Goal: Task Accomplishment & Management: Manage account settings

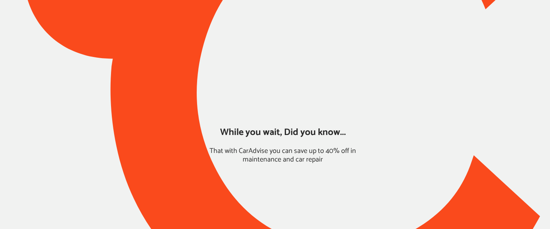
type input "*****"
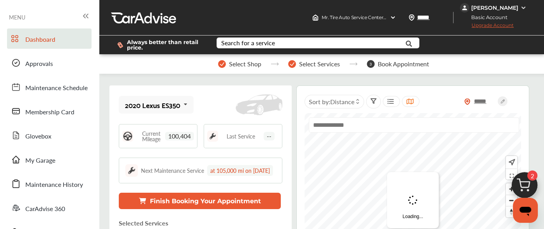
click at [488, 8] on div "[PERSON_NAME]" at bounding box center [495, 7] width 47 height 7
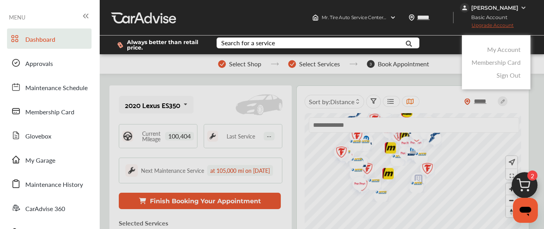
click at [493, 49] on link "My Account" at bounding box center [504, 49] width 34 height 9
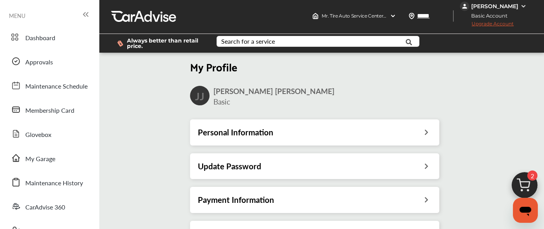
scroll to position [125, 0]
click at [234, 228] on h3 "Account Tier" at bounding box center [221, 233] width 46 height 10
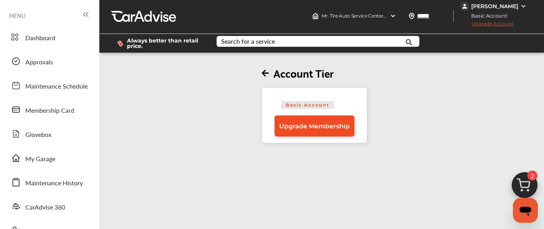
click at [318, 124] on span "Upgrade Membership" at bounding box center [314, 125] width 71 height 7
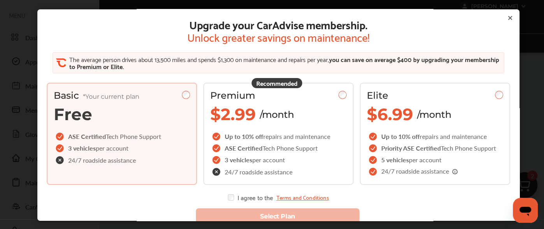
scroll to position [13, 0]
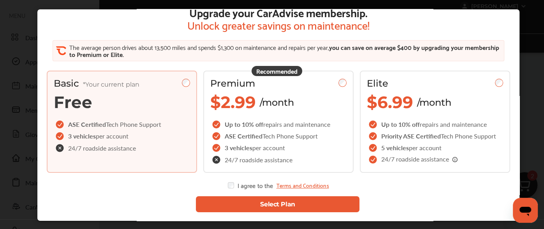
click at [295, 184] on link "Terms and Conditions" at bounding box center [302, 185] width 53 height 6
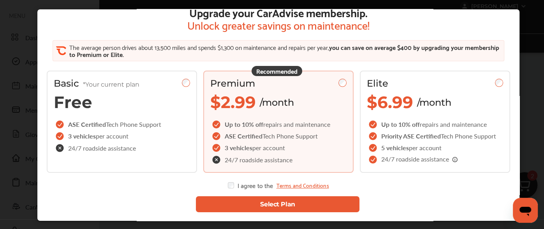
click at [246, 204] on button "Select Plan" at bounding box center [277, 204] width 163 height 16
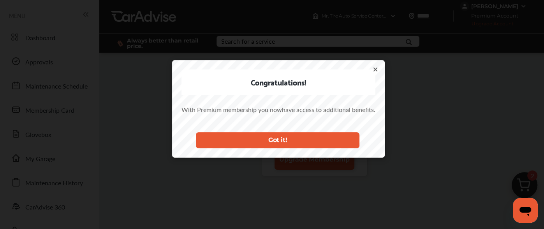
scroll to position [0, 0]
drag, startPoint x: 246, startPoint y: 204, endPoint x: 387, endPoint y: 58, distance: 202.3
click at [387, 58] on div "Congratulations! With Premium membership you now have access to additional bene…" at bounding box center [278, 120] width 557 height 241
click at [373, 66] on icon at bounding box center [376, 69] width 6 height 6
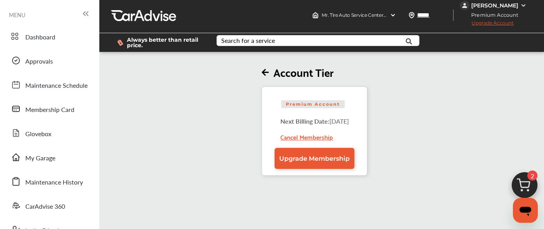
scroll to position [1, 0]
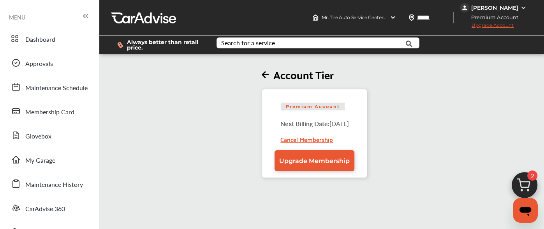
scroll to position [1, 0]
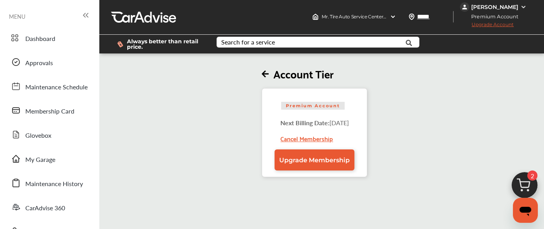
click at [471, 16] on span "Premium Account" at bounding box center [493, 16] width 64 height 8
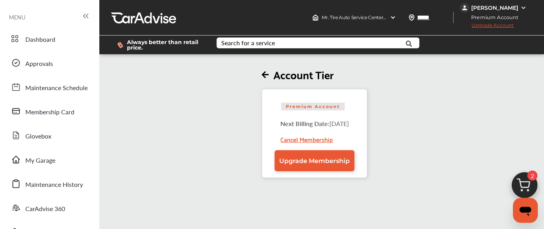
click at [487, 7] on div "[PERSON_NAME]" at bounding box center [495, 7] width 47 height 7
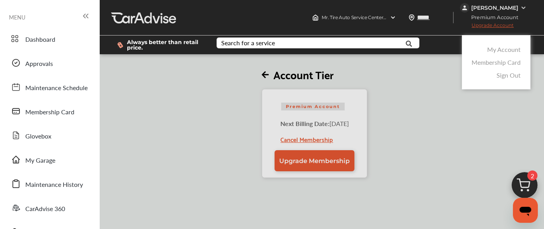
click at [494, 47] on link "My Account" at bounding box center [504, 49] width 34 height 9
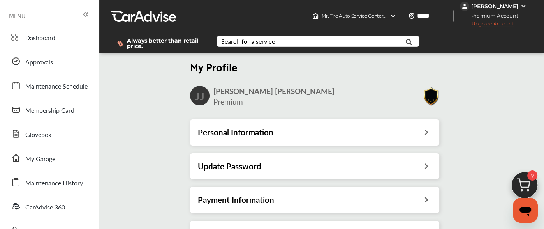
scroll to position [1, 0]
click at [214, 209] on div "Payment Information" at bounding box center [314, 200] width 249 height 26
click at [232, 198] on h3 "Payment Information" at bounding box center [236, 199] width 76 height 10
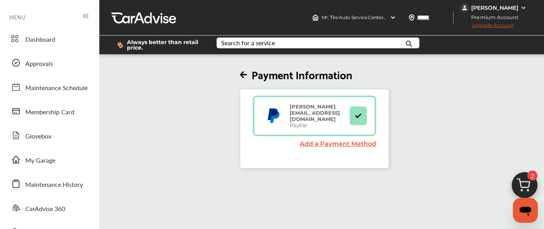
click at [492, 12] on div "Premium Account Upgrade Account" at bounding box center [494, 21] width 69 height 19
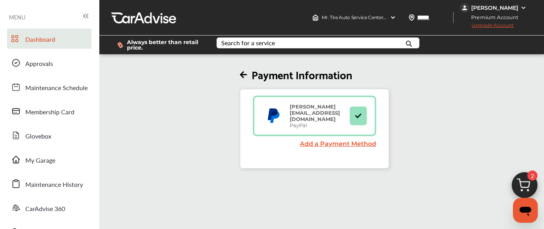
click at [42, 37] on span "Dashboard" at bounding box center [40, 40] width 30 height 10
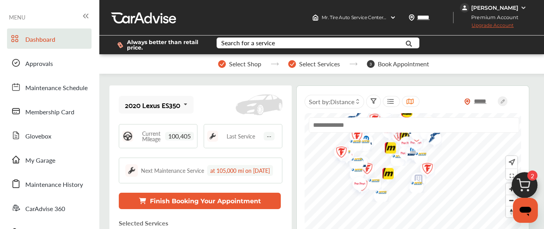
click at [465, 66] on div "Select Shop Select Services 3 Book Appointment" at bounding box center [323, 63] width 449 height 19
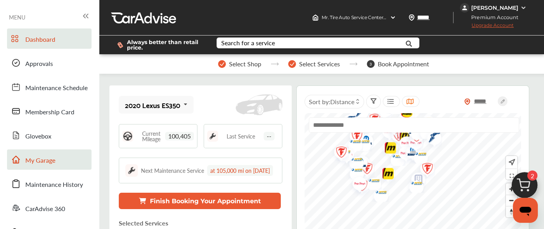
click at [36, 152] on link "My Garage" at bounding box center [49, 159] width 85 height 20
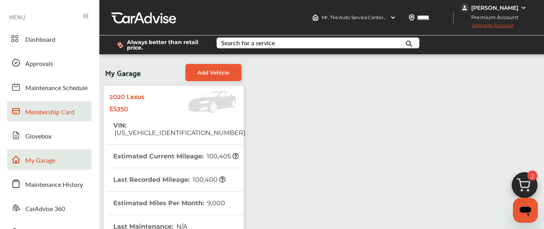
click at [47, 108] on span "Membership Card" at bounding box center [49, 112] width 49 height 10
